Goal: Task Accomplishment & Management: Use online tool/utility

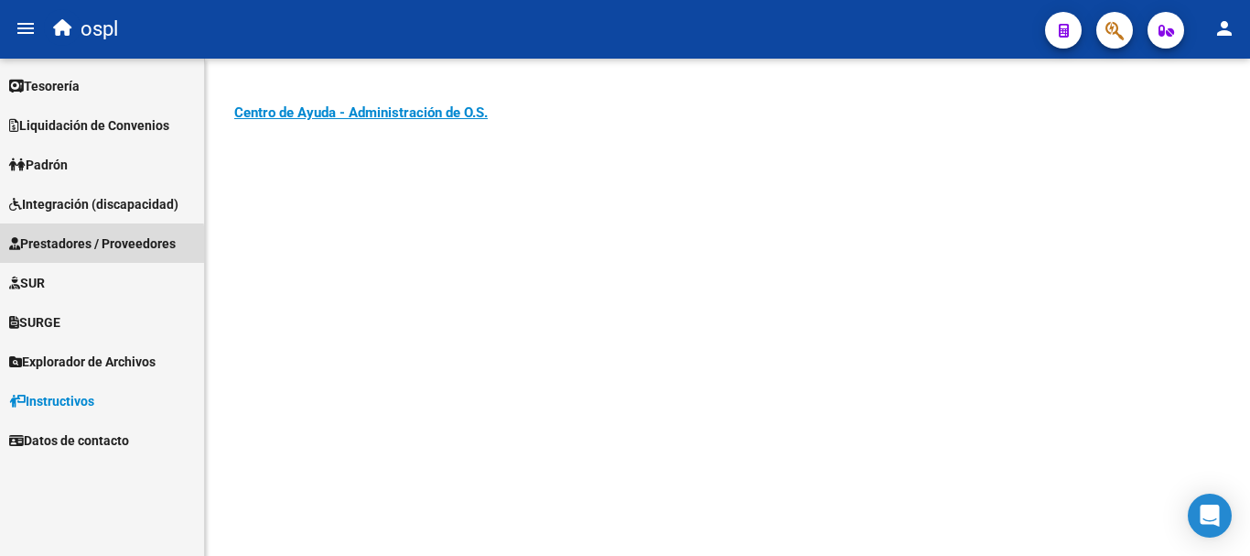
click at [82, 246] on span "Prestadores / Proveedores" at bounding box center [92, 243] width 167 height 20
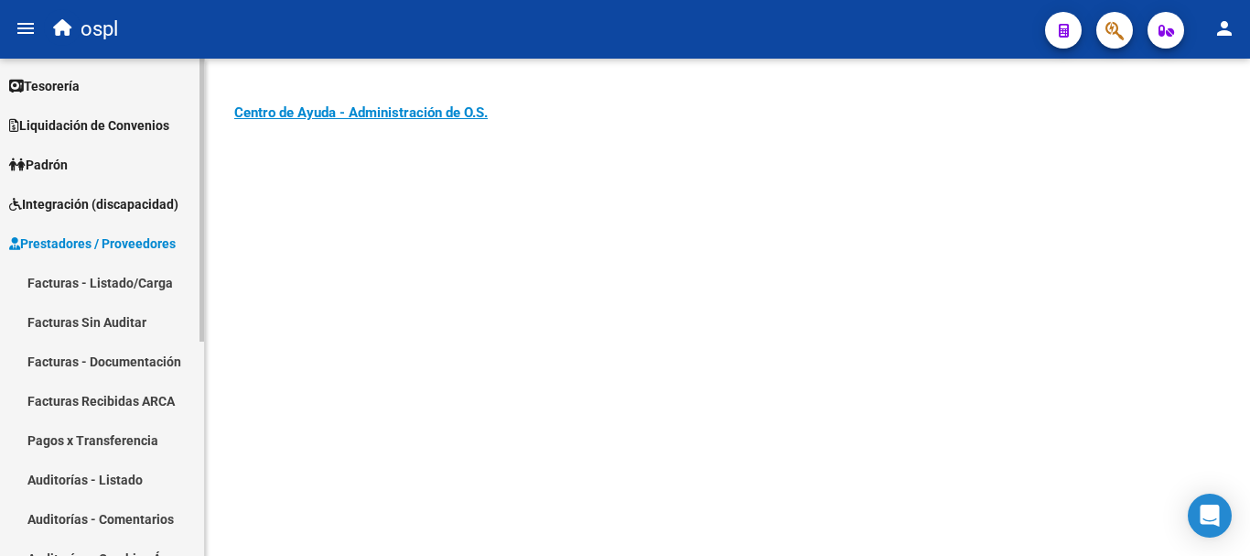
click at [103, 282] on link "Facturas - Listado/Carga" at bounding box center [102, 282] width 204 height 39
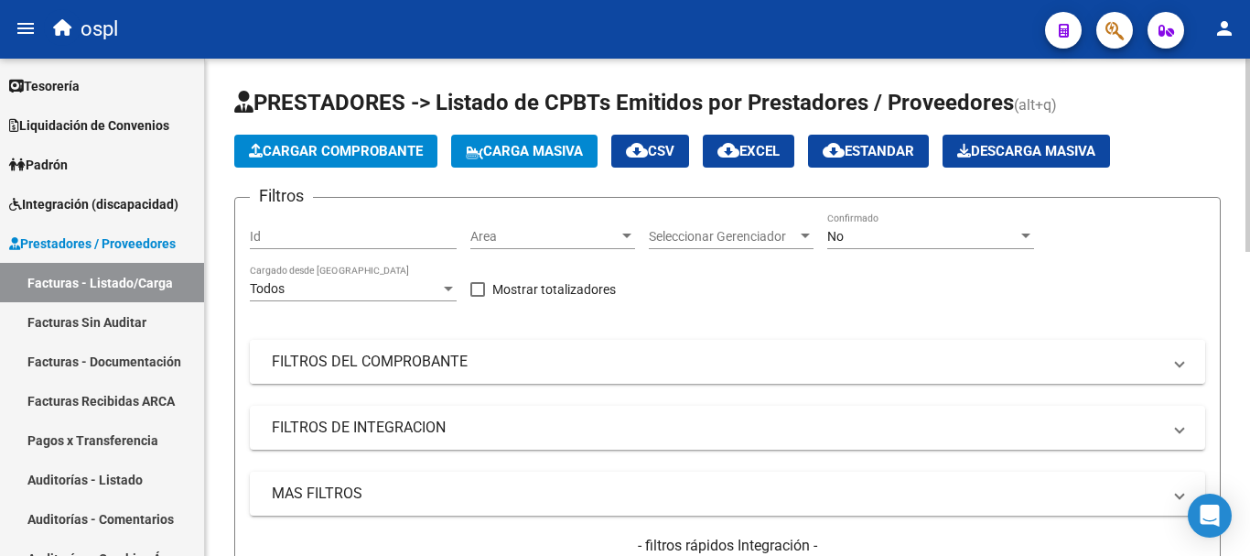
click at [359, 364] on mat-panel-title "FILTROS DEL COMPROBANTE" at bounding box center [717, 361] width 890 height 20
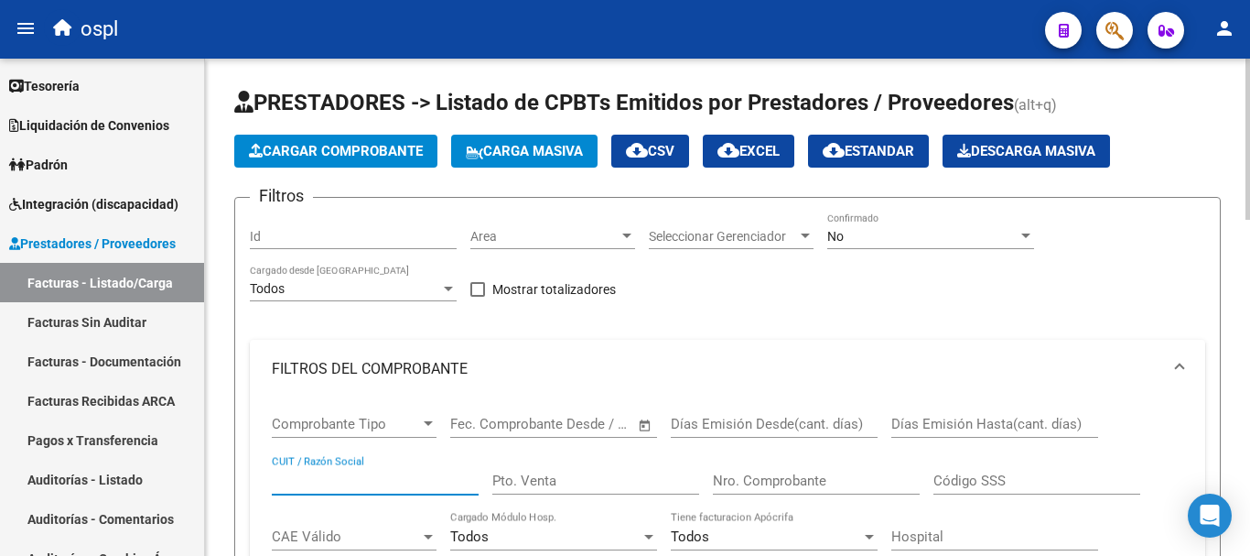
click at [371, 481] on input "CUIT / Razón Social" at bounding box center [375, 480] width 207 height 16
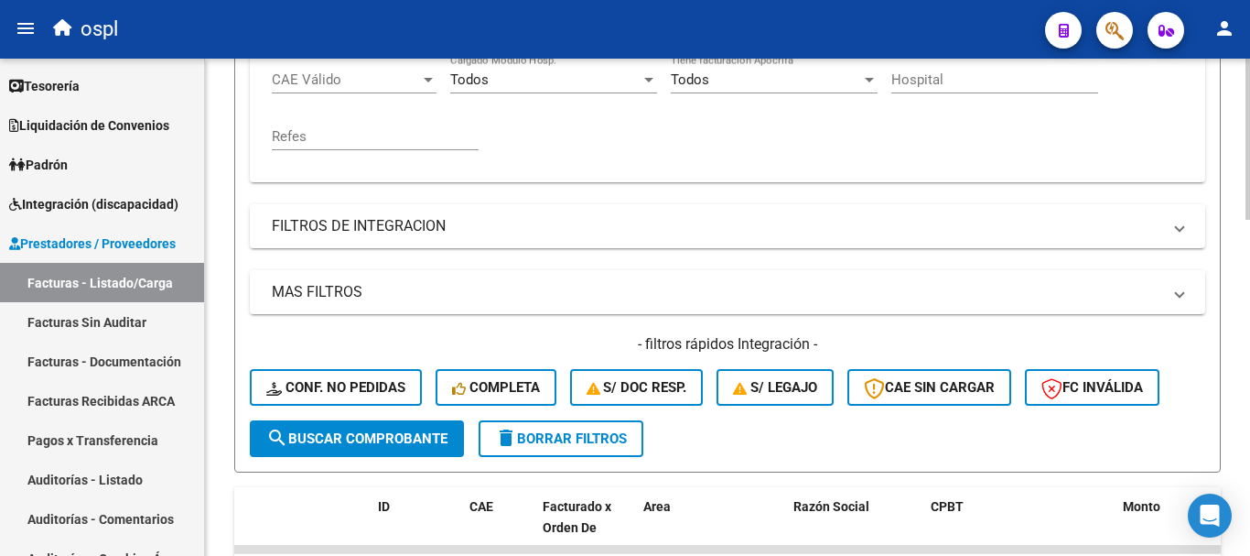
scroll to position [458, 0]
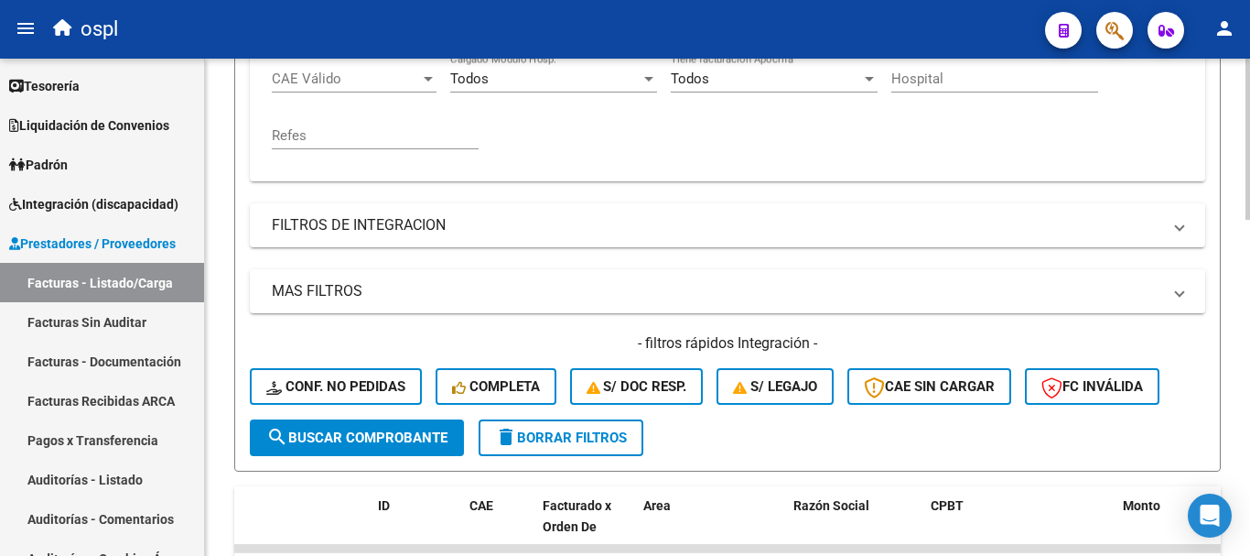
type input "centro integrado"
click at [387, 446] on button "search Buscar Comprobante" at bounding box center [357, 437] width 214 height 37
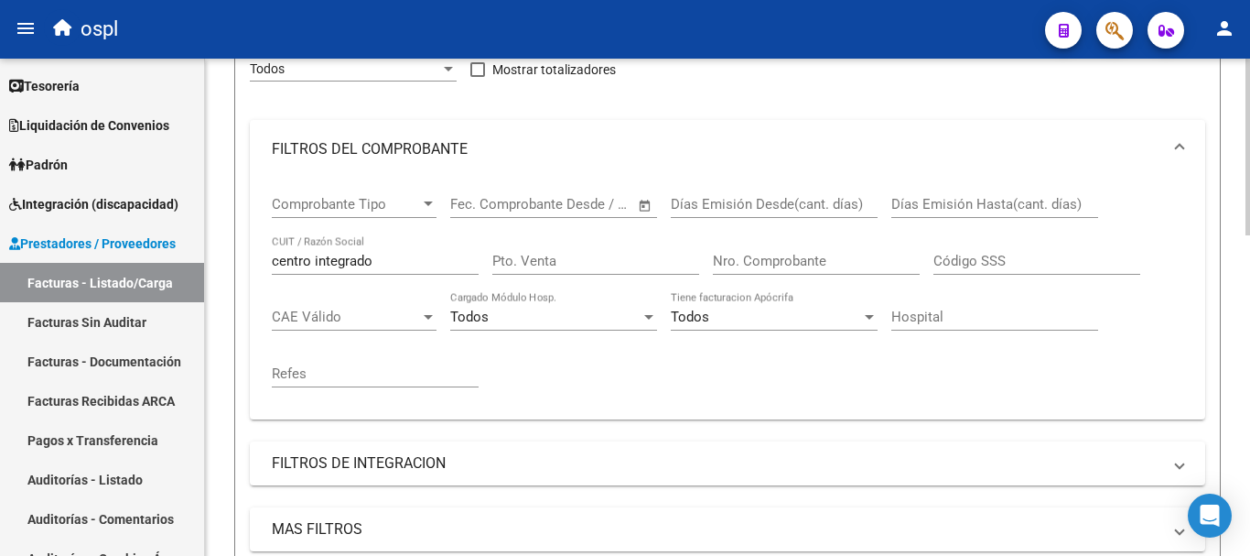
scroll to position [0, 0]
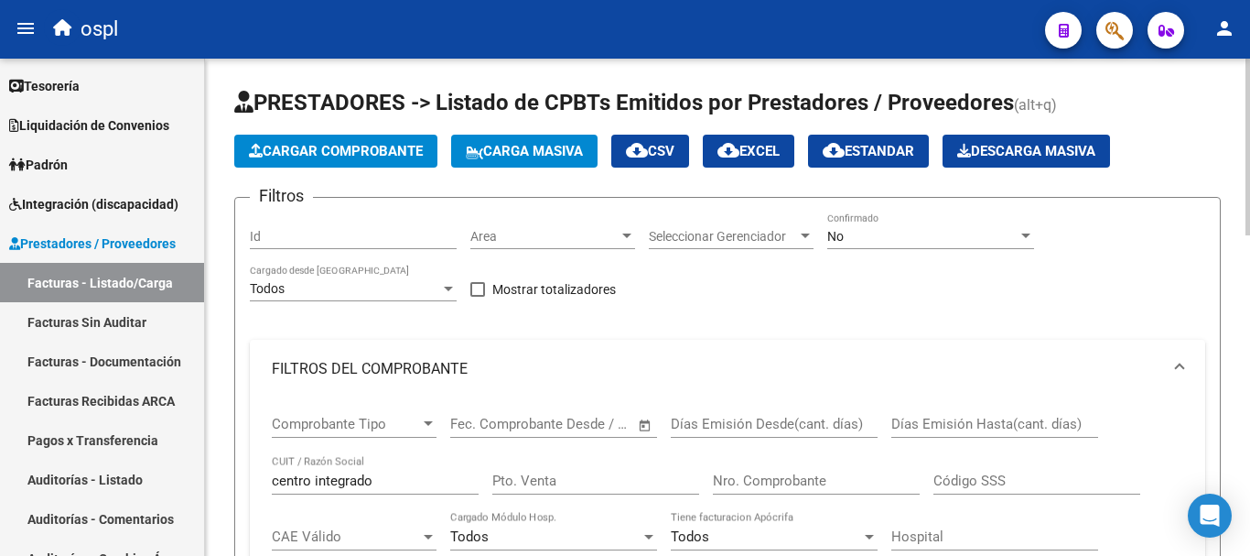
click at [900, 242] on div "No" at bounding box center [922, 237] width 190 height 16
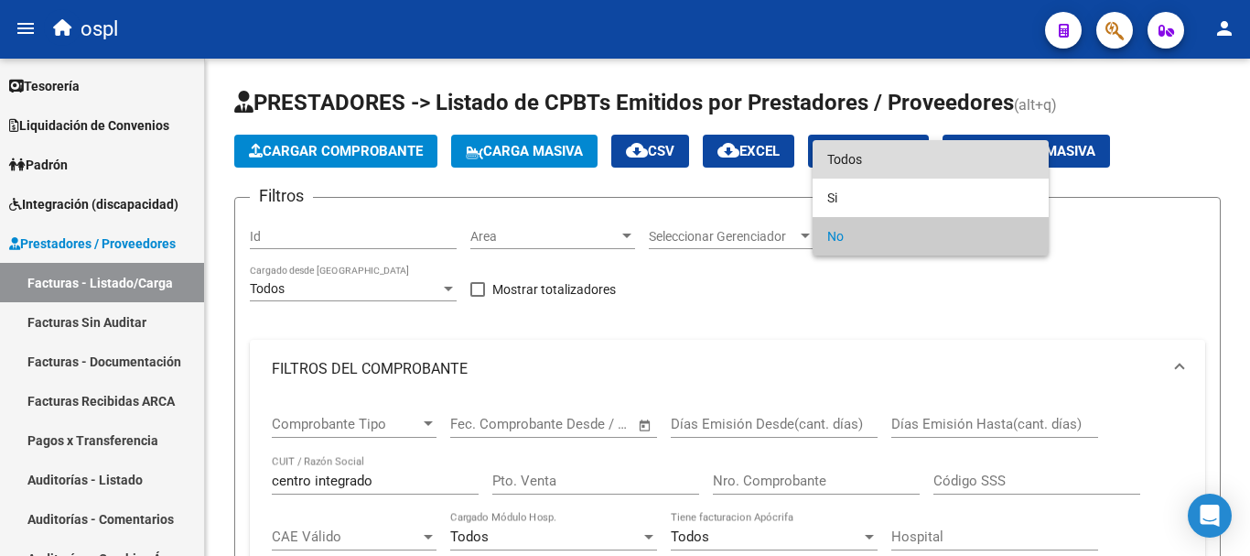
click at [896, 161] on span "Todos" at bounding box center [930, 159] width 207 height 38
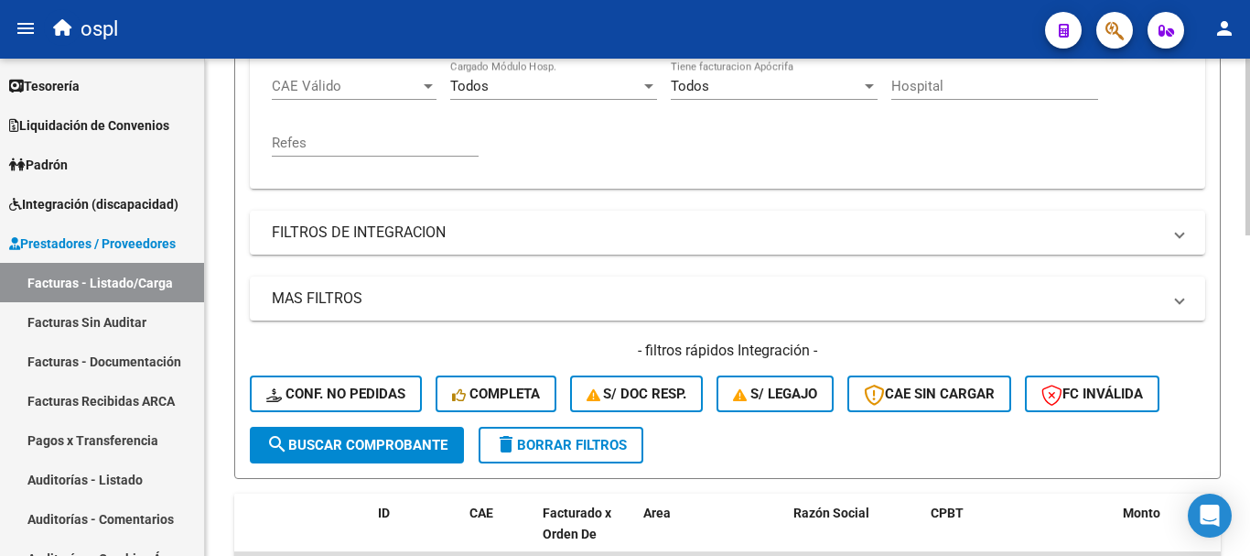
scroll to position [458, 0]
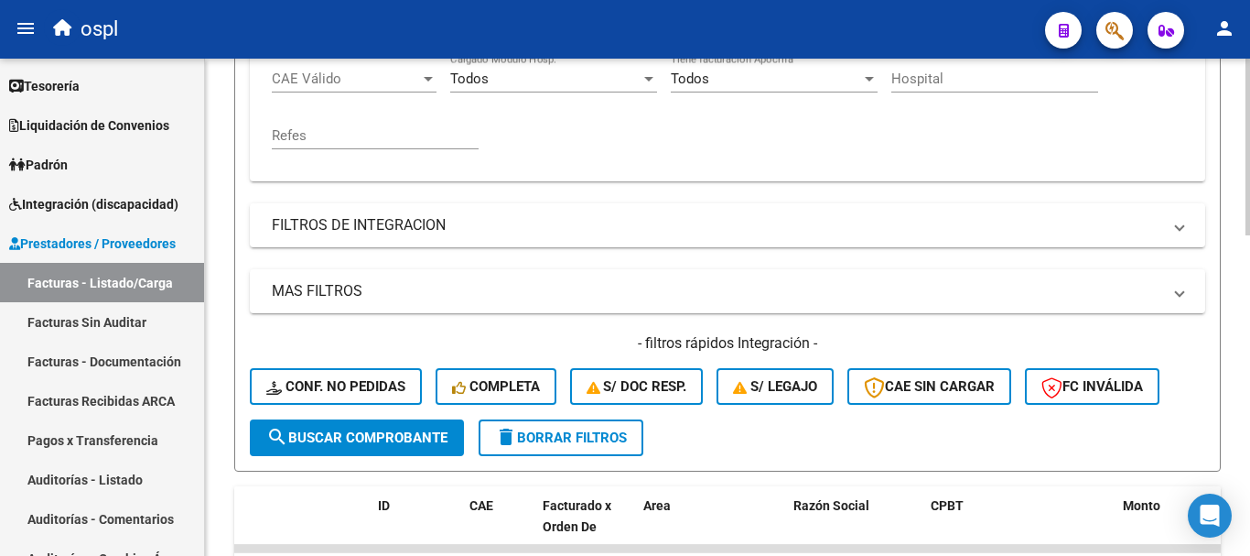
drag, startPoint x: 383, startPoint y: 432, endPoint x: 502, endPoint y: 430, distance: 119.0
click at [386, 432] on span "search Buscar Comprobante" at bounding box center [356, 437] width 181 height 16
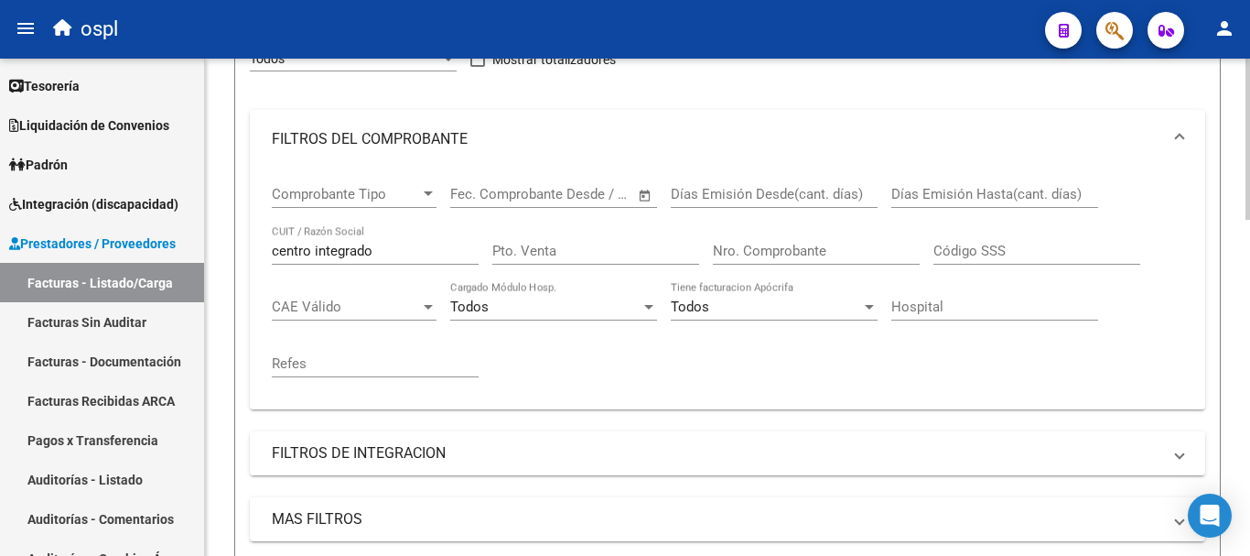
scroll to position [183, 0]
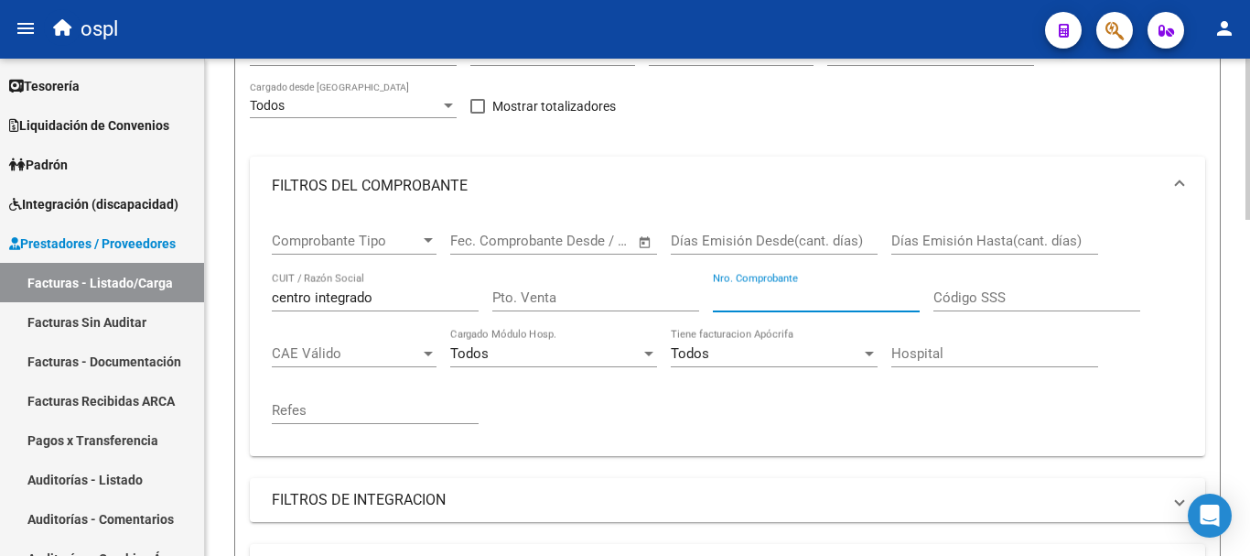
click at [794, 289] on input "Nro. Comprobante" at bounding box center [816, 297] width 207 height 16
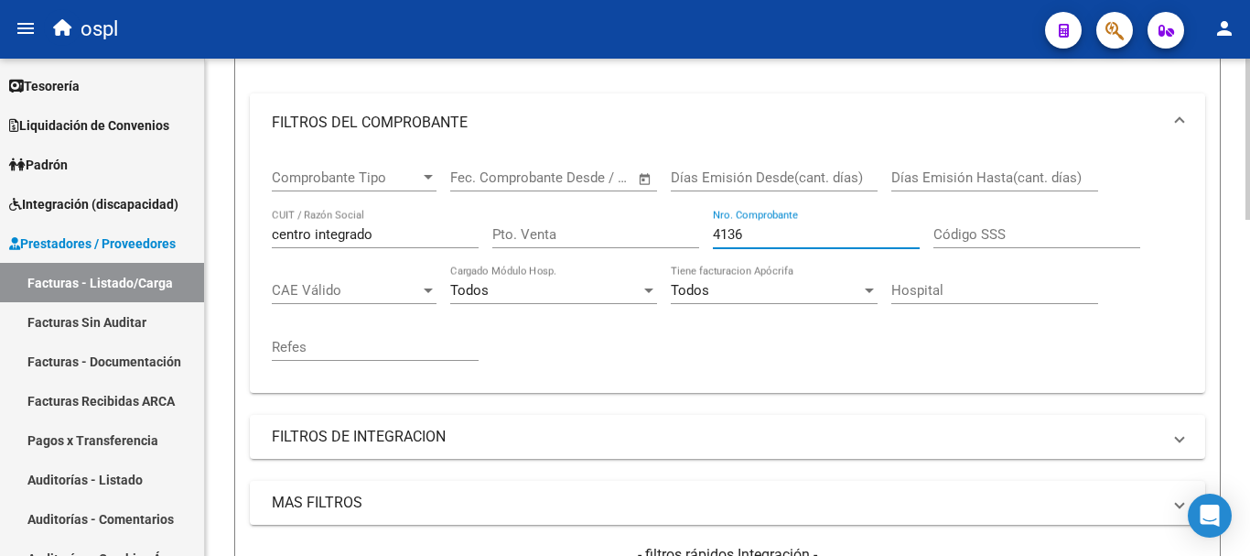
scroll to position [549, 0]
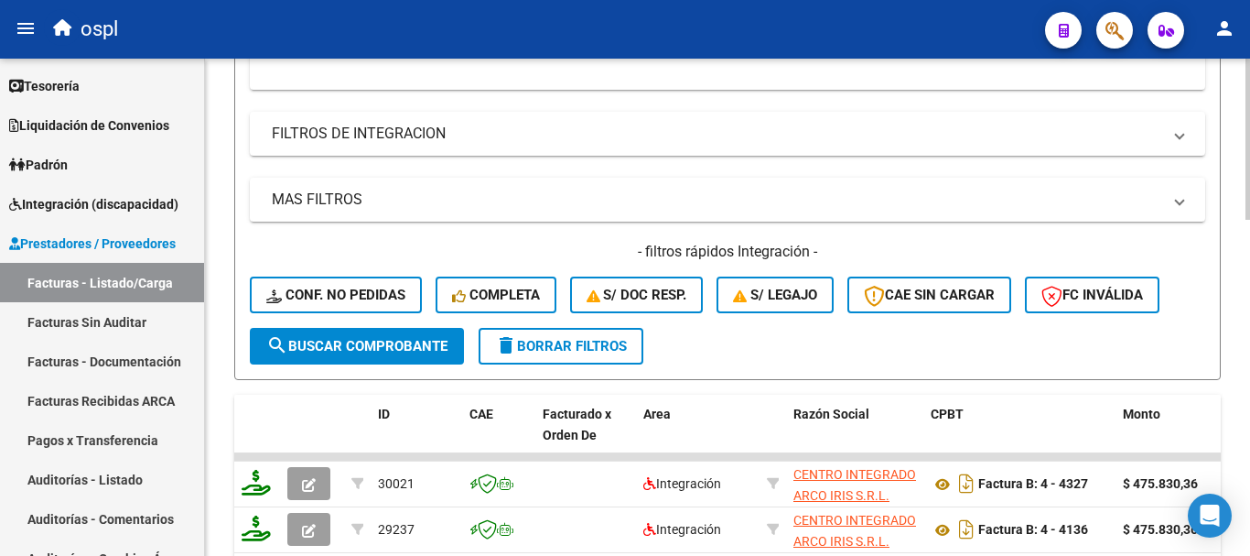
type input "4136"
click at [356, 348] on span "search Buscar Comprobante" at bounding box center [356, 346] width 181 height 16
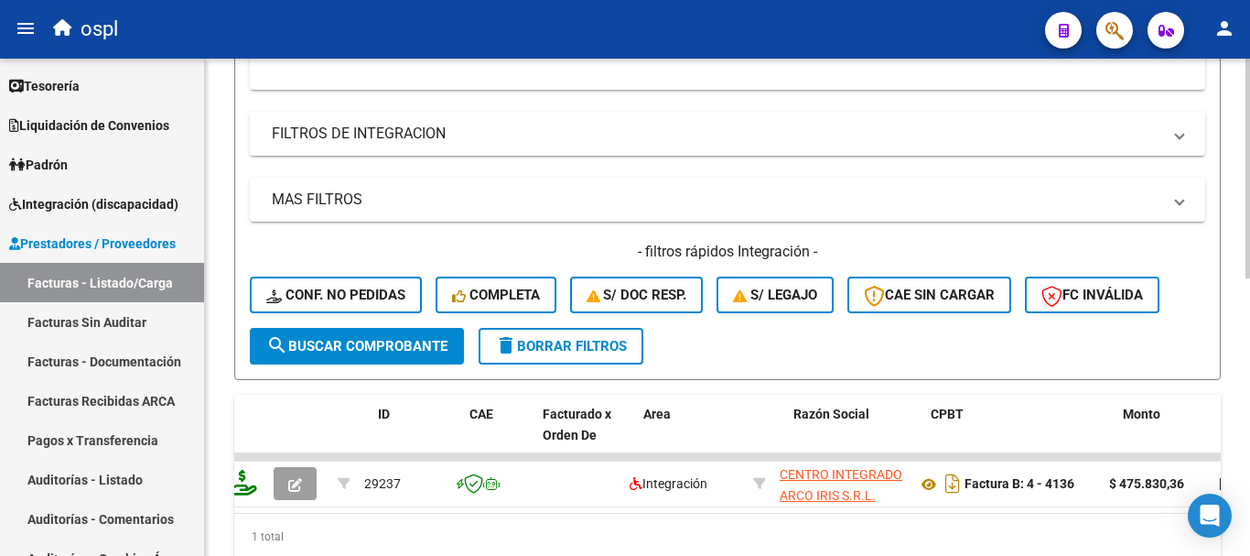
scroll to position [0, 0]
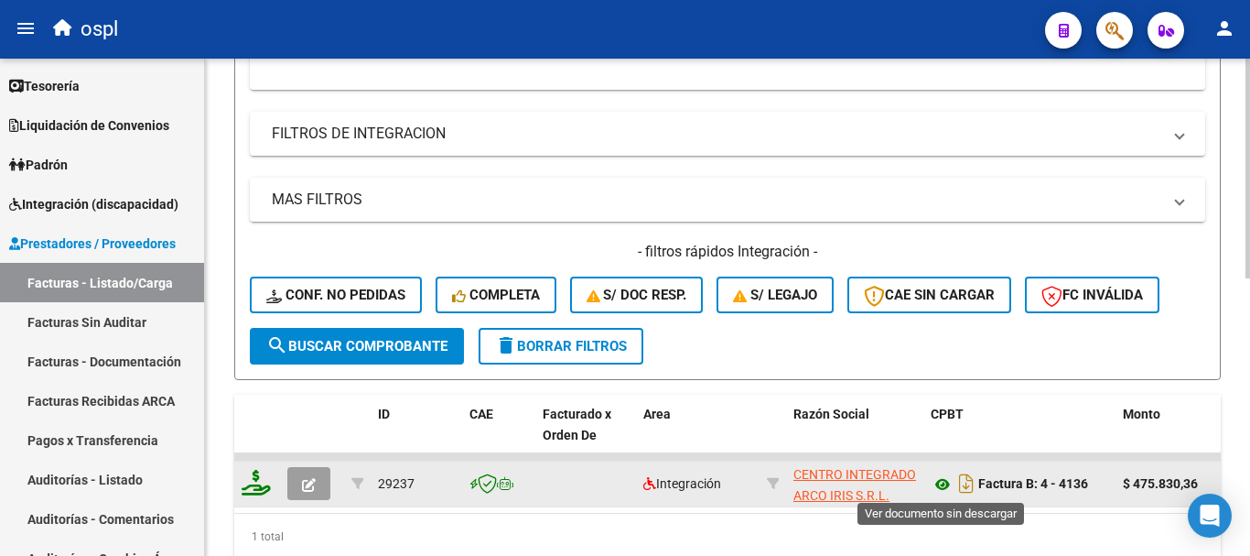
click at [945, 488] on icon at bounding box center [943, 484] width 24 height 22
